Goal: Go to known website: Access a specific website the user already knows

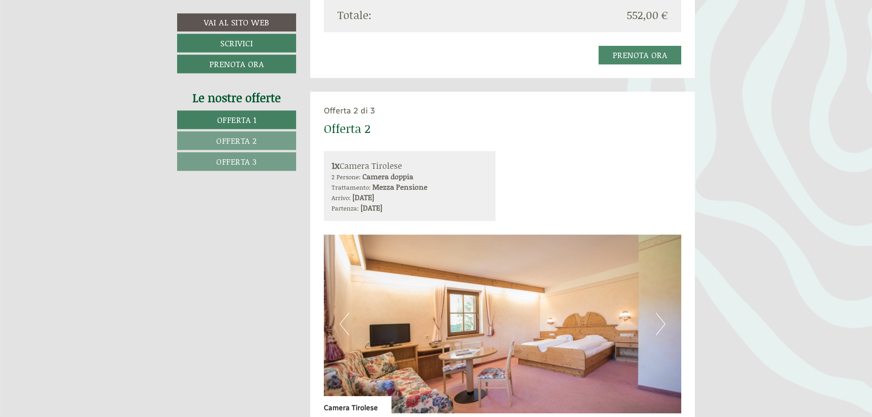
scroll to position [1158, 0]
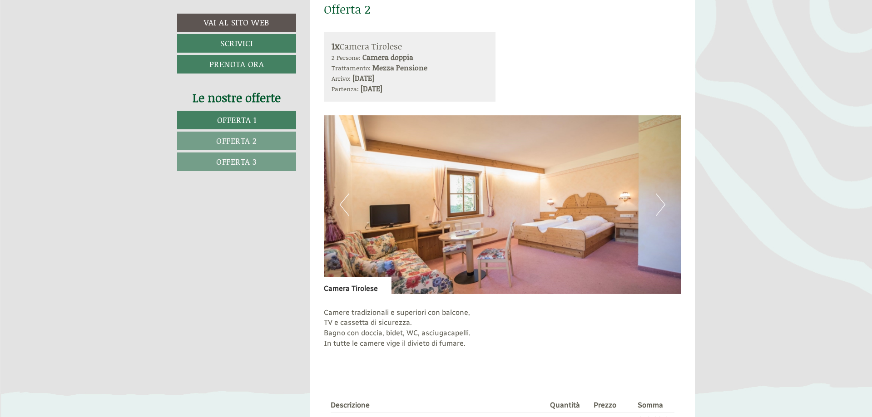
click at [664, 202] on button "Next" at bounding box center [660, 204] width 10 height 23
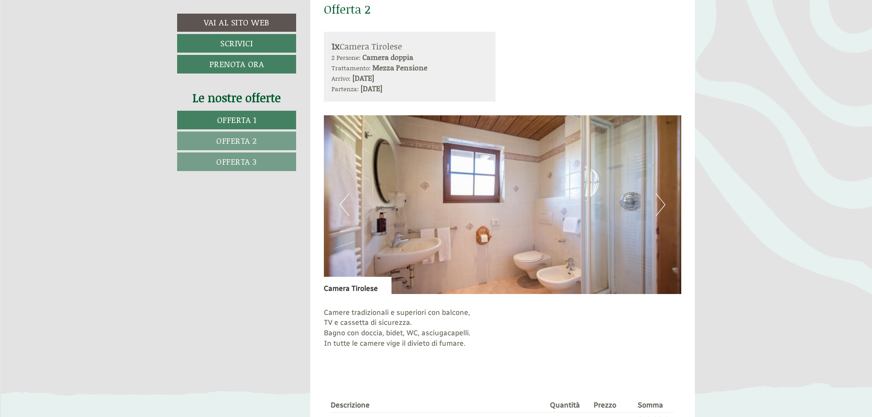
click at [664, 202] on button "Next" at bounding box center [660, 204] width 10 height 23
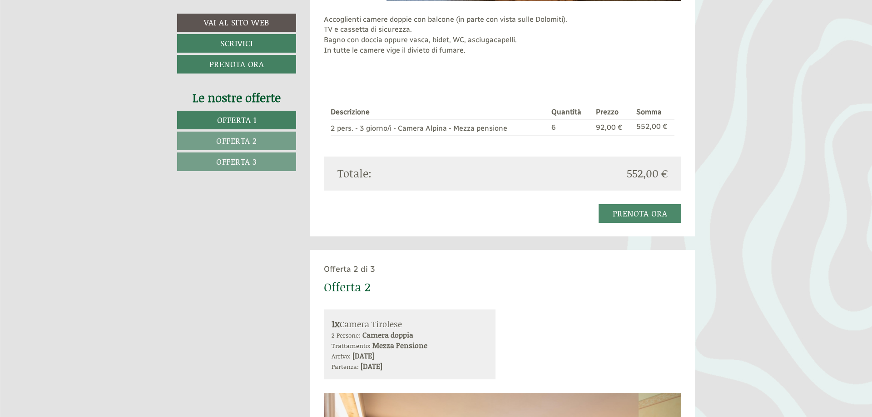
scroll to position [695, 0]
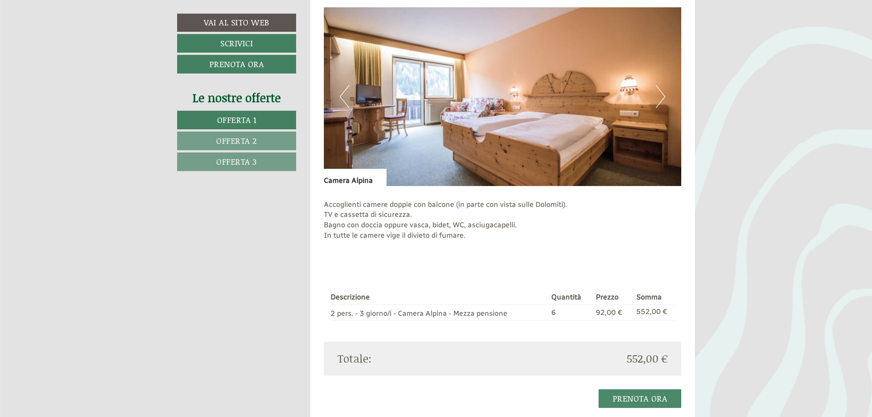
click at [662, 97] on button "Next" at bounding box center [660, 96] width 10 height 23
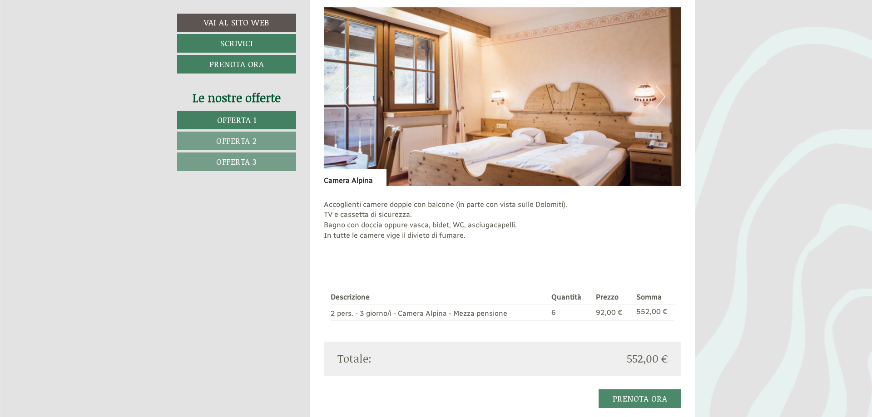
click at [662, 97] on button "Next" at bounding box center [660, 96] width 10 height 23
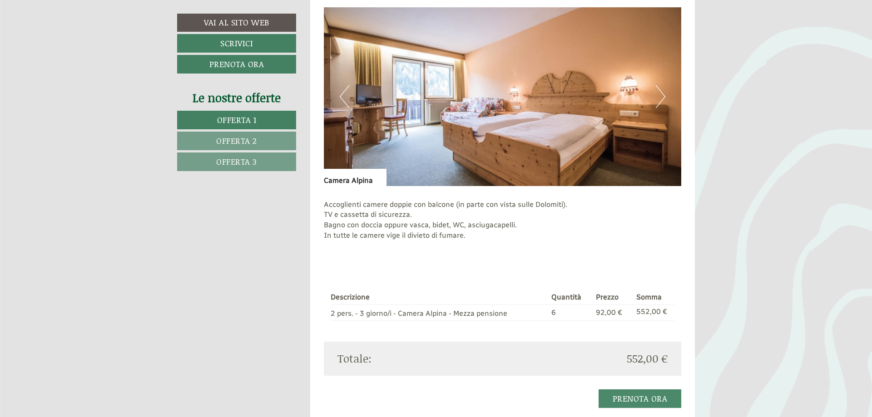
click at [662, 96] on button "Next" at bounding box center [660, 96] width 10 height 23
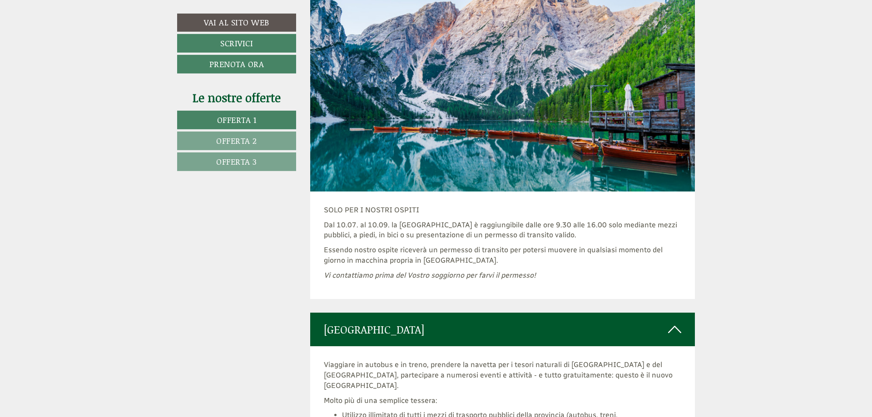
scroll to position [2977, 0]
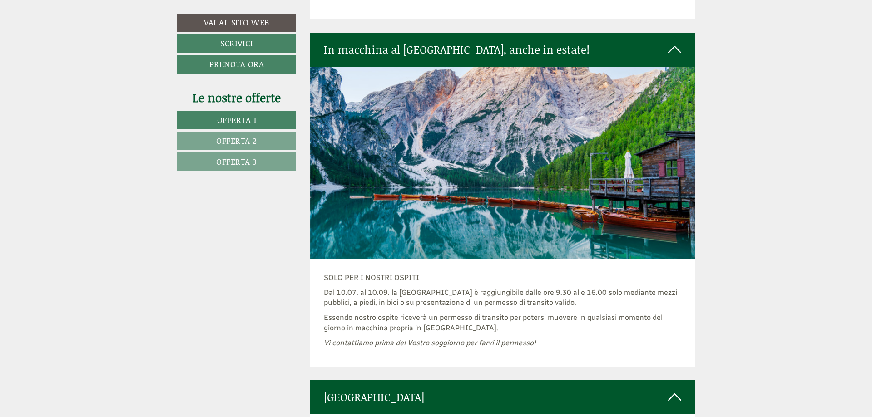
click at [460, 166] on img at bounding box center [502, 163] width 385 height 192
click at [671, 46] on icon at bounding box center [674, 49] width 13 height 15
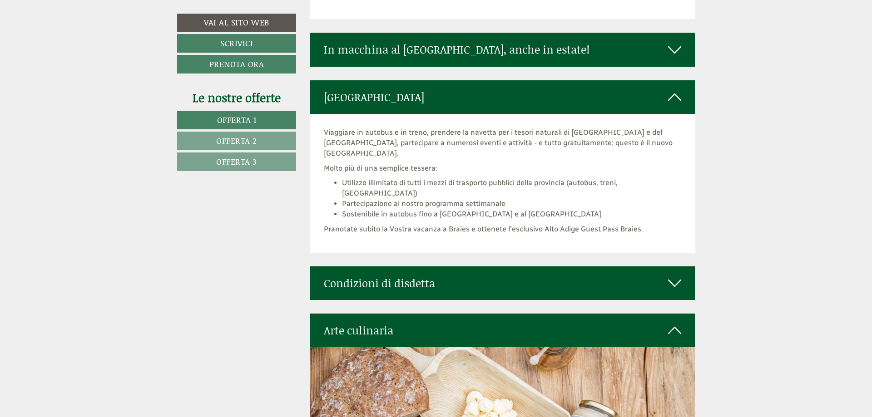
click at [671, 45] on icon at bounding box center [674, 49] width 13 height 15
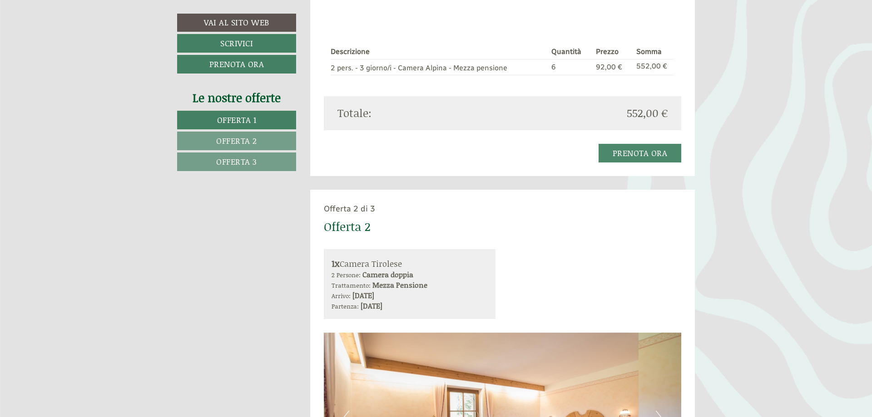
scroll to position [755, 0]
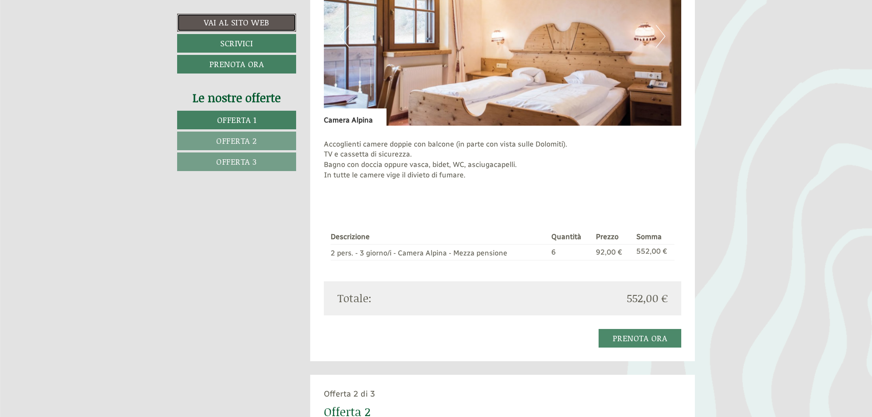
click at [232, 20] on link "Vai al sito web" at bounding box center [236, 23] width 119 height 18
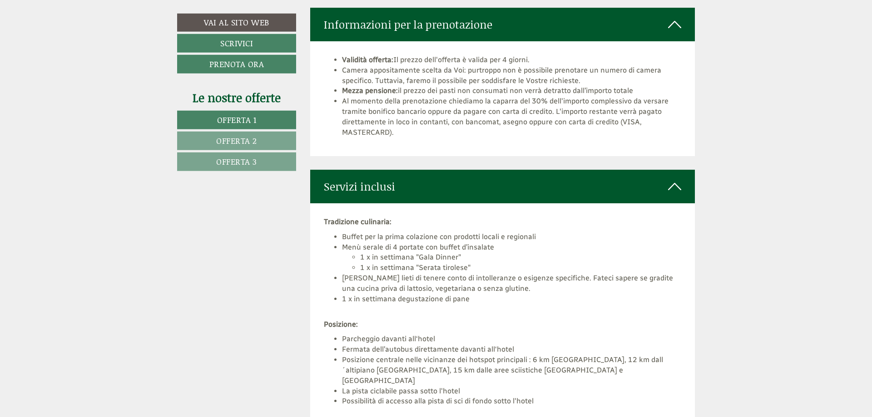
scroll to position [2326, 0]
